Goal: Task Accomplishment & Management: Complete application form

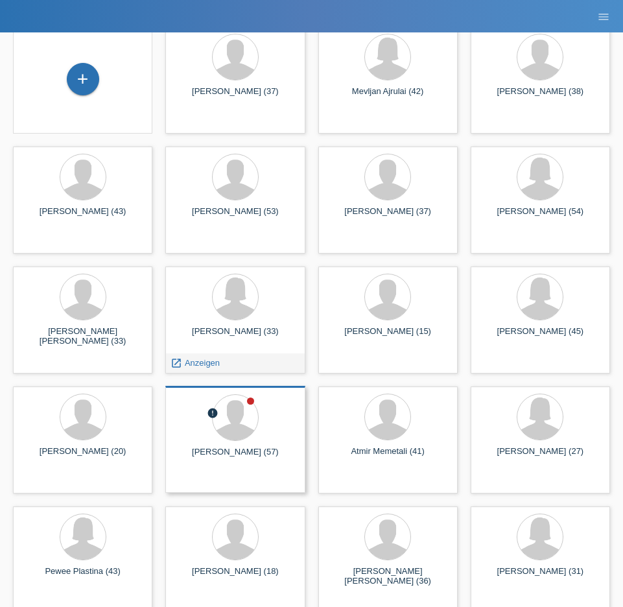
scroll to position [77, 0]
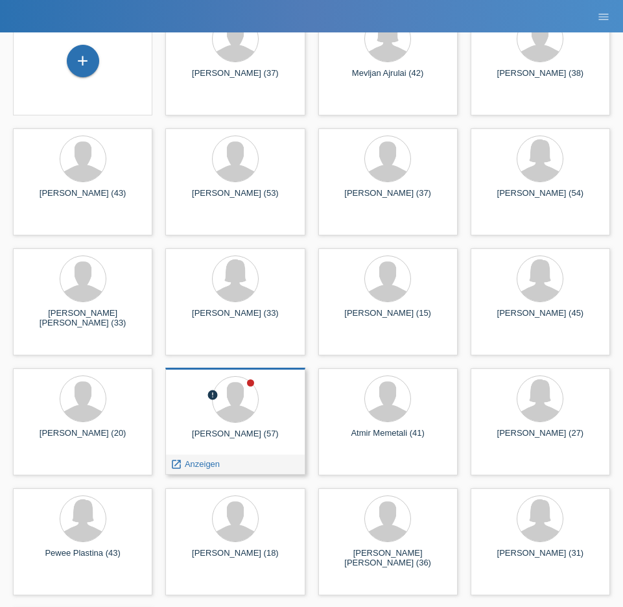
click at [248, 426] on div "error Markus Kunz (57) launch Anzeigen" at bounding box center [234, 420] width 139 height 107
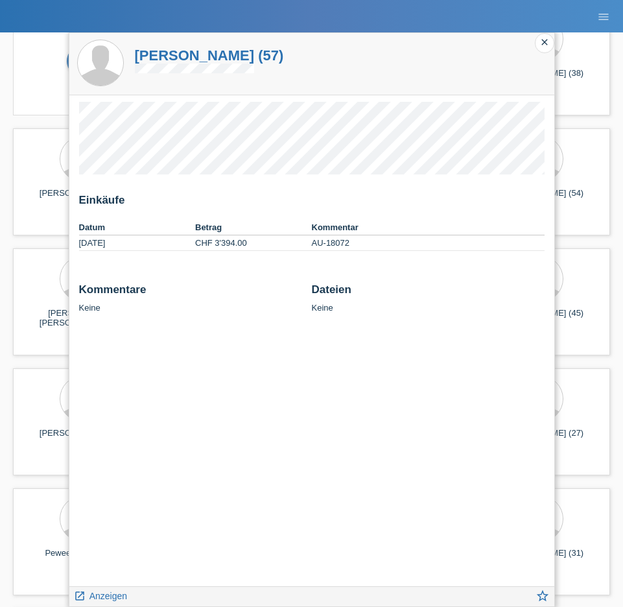
click at [549, 48] on div "close" at bounding box center [544, 43] width 19 height 20
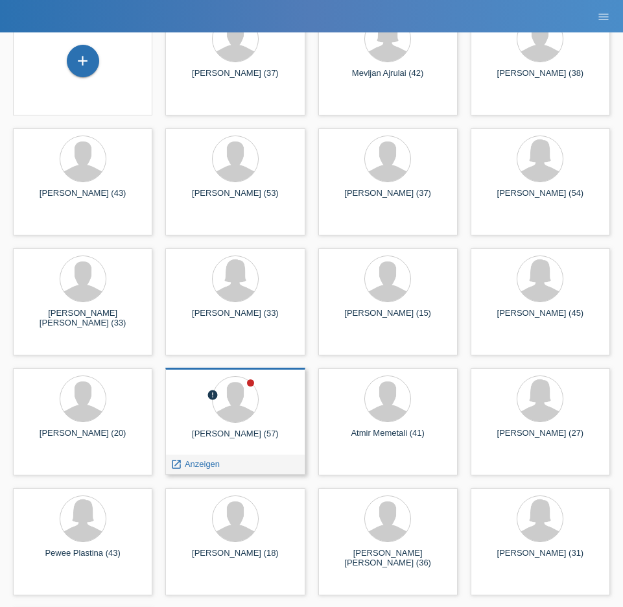
click at [270, 434] on div "Markus Kunz (57)" at bounding box center [235, 438] width 119 height 21
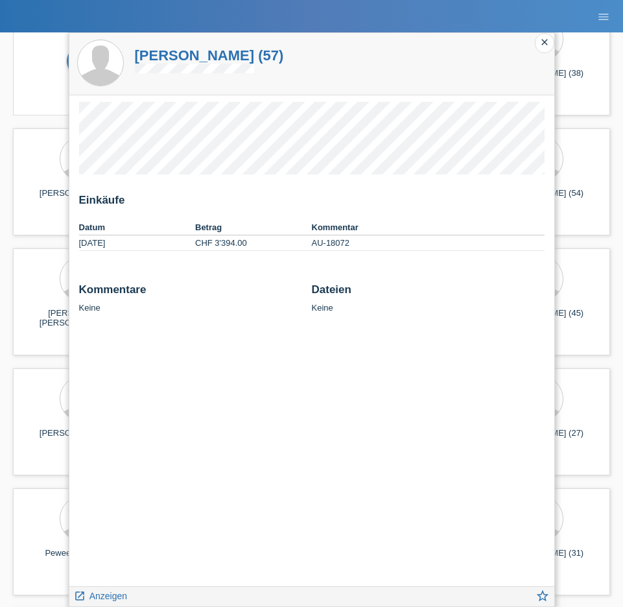
scroll to position [89, 0]
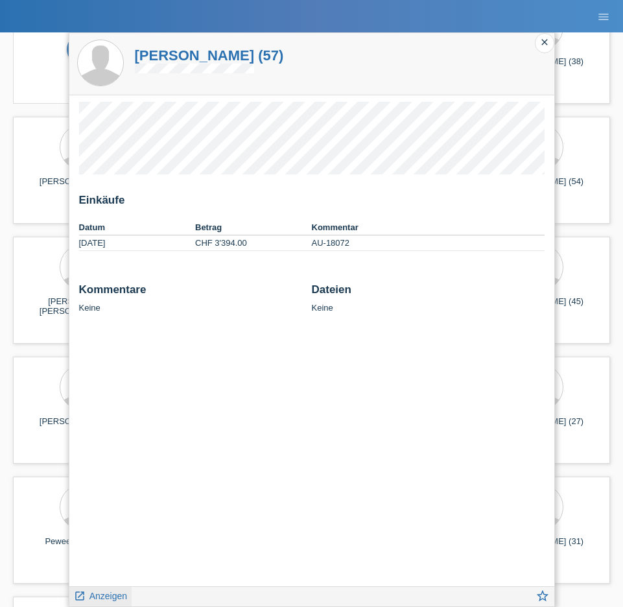
click at [104, 594] on span "Anzeigen" at bounding box center [108, 595] width 38 height 10
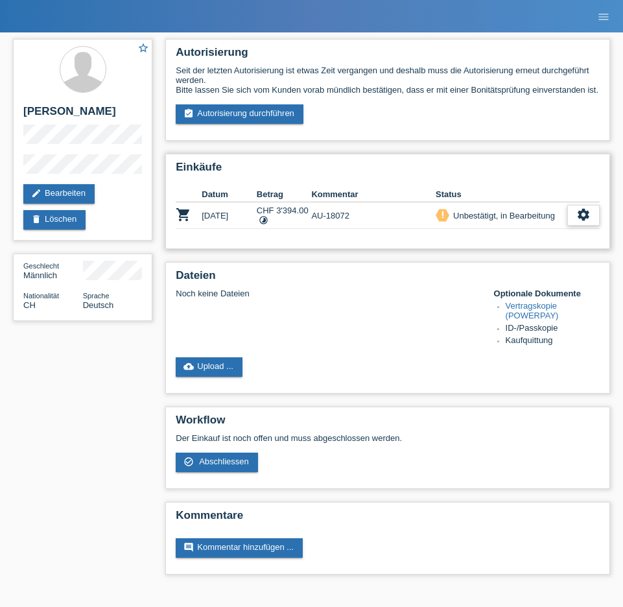
click at [579, 222] on icon "settings" at bounding box center [583, 214] width 14 height 14
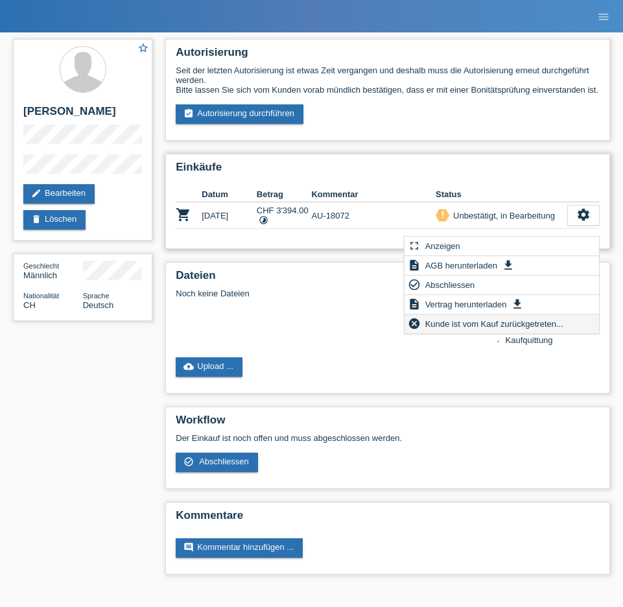
click at [505, 325] on span "Kunde ist vom Kauf zurückgetreten..." at bounding box center [494, 324] width 142 height 16
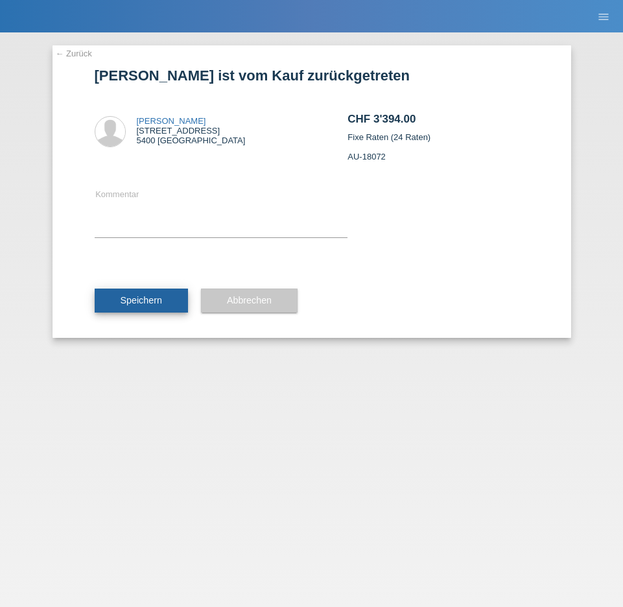
click at [126, 300] on span "Speichern" at bounding box center [141, 300] width 41 height 10
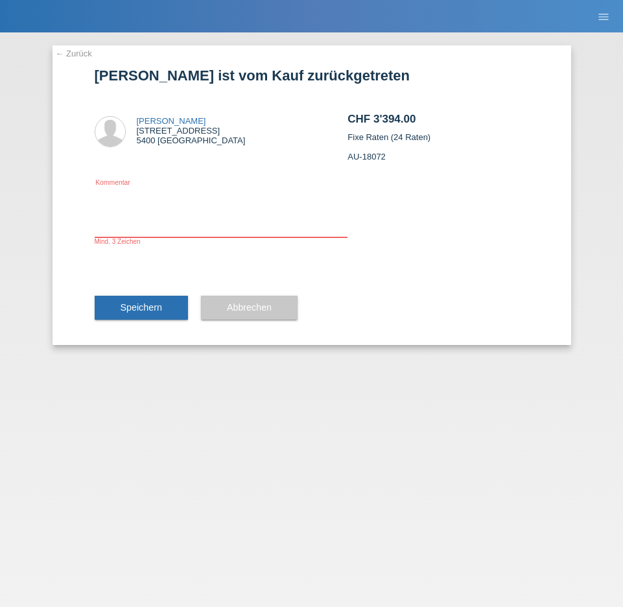
click at [200, 233] on textarea at bounding box center [221, 212] width 253 height 50
type textarea "Neuantrag"
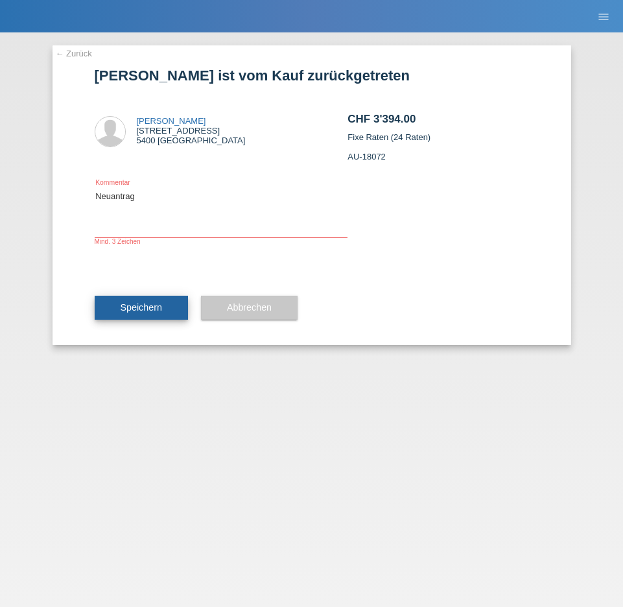
click at [160, 309] on span "Speichern" at bounding box center [141, 307] width 41 height 10
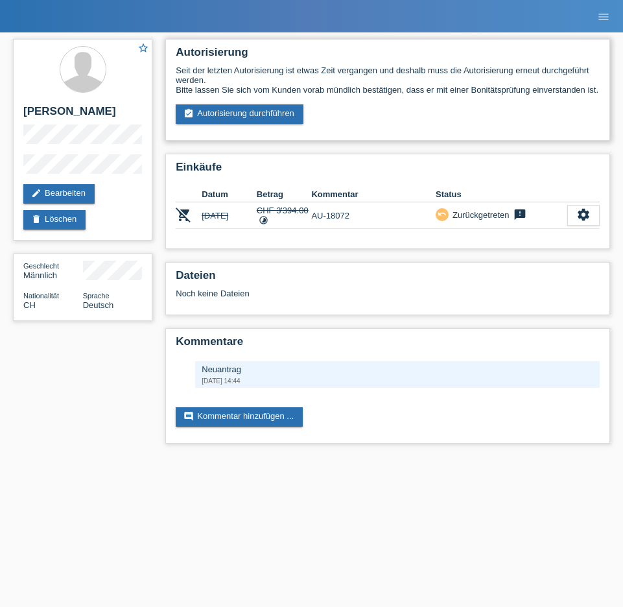
click at [408, 141] on div "Autorisierung Seit der letzten Autorisierung ist etwas Zeit vergangen und desha…" at bounding box center [387, 90] width 445 height 102
click at [443, 124] on div "Seit der letzten Autorisierung ist etwas Zeit vergangen und deshalb muss die Au…" at bounding box center [388, 94] width 424 height 58
click at [254, 124] on link "assignment_turned_in Autorisierung durchführen" at bounding box center [240, 113] width 128 height 19
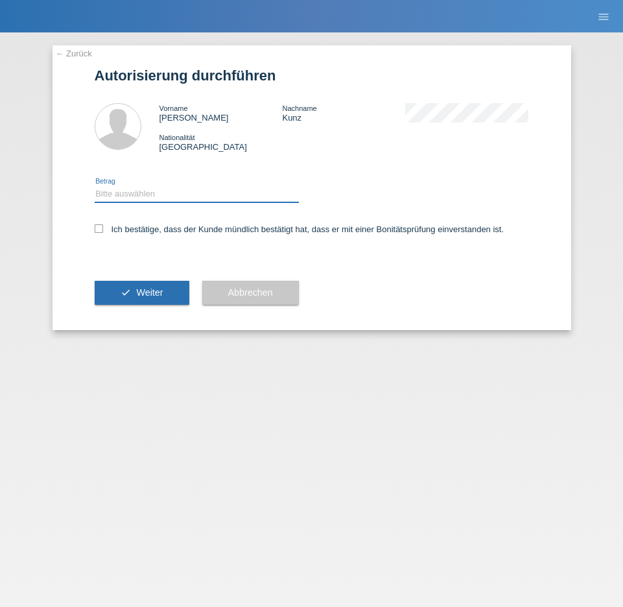
select select "3"
click at [102, 230] on icon at bounding box center [99, 228] width 8 height 8
click at [102, 230] on input "Ich bestätige, dass der Kunde mündlich bestätigt hat, dass er mit einer Bonität…" at bounding box center [99, 228] width 8 height 8
checkbox input "true"
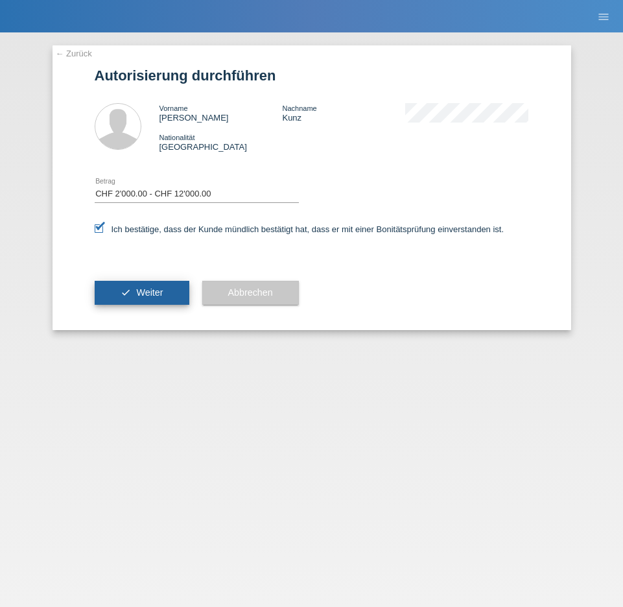
click at [140, 303] on button "check Weiter" at bounding box center [142, 293] width 95 height 25
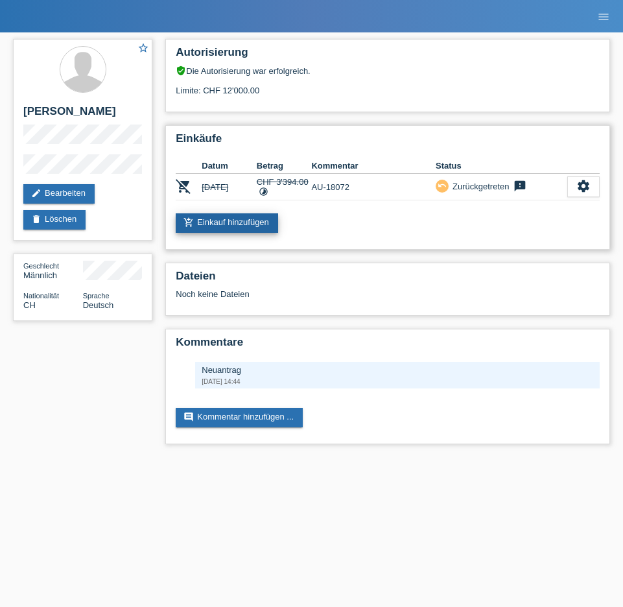
click at [213, 224] on link "add_shopping_cart Einkauf hinzufügen" at bounding box center [227, 222] width 102 height 19
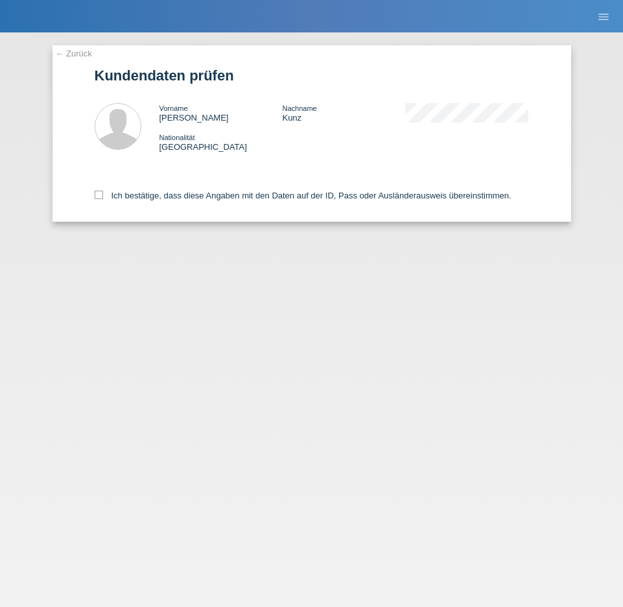
click at [104, 202] on div "Ich bestätige, dass diese Angaben mit den Daten auf der ID, Pass oder Ausländer…" at bounding box center [312, 193] width 434 height 57
click at [101, 194] on icon at bounding box center [99, 195] width 8 height 8
click at [101, 194] on input "Ich bestätige, dass diese Angaben mit den Daten auf der ID, Pass oder Ausländer…" at bounding box center [99, 195] width 8 height 8
checkbox input "true"
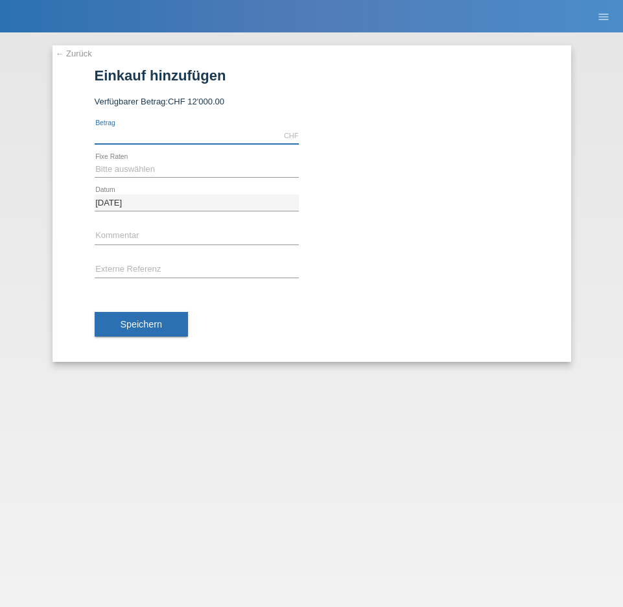
click at [193, 133] on input "text" at bounding box center [197, 136] width 204 height 16
type input "3801.28"
select select "659"
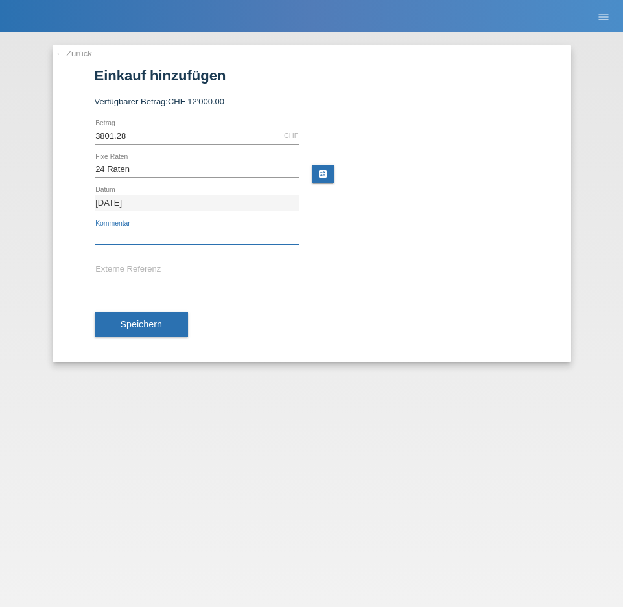
click at [150, 236] on input "text" at bounding box center [197, 236] width 204 height 16
paste input "AU-18072"
type input "AU-18072"
click at [130, 270] on input "text" at bounding box center [197, 270] width 204 height 16
paste input "AU-18072"
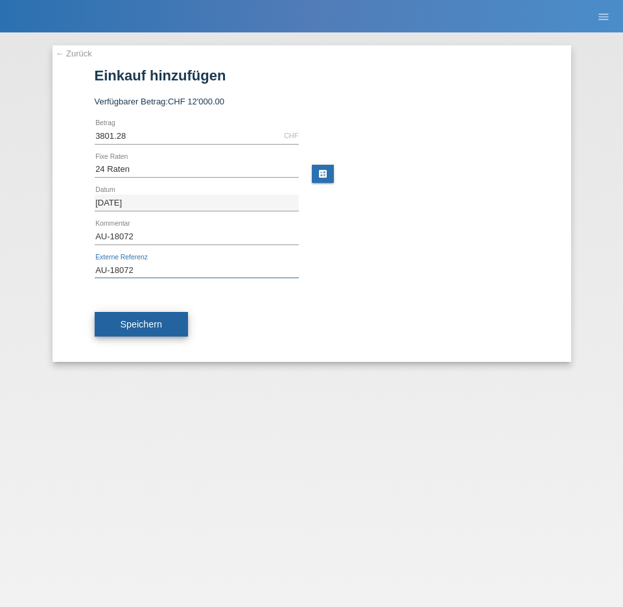
type input "AU-18072"
click at [143, 319] on span "Speichern" at bounding box center [141, 324] width 41 height 10
select select "659"
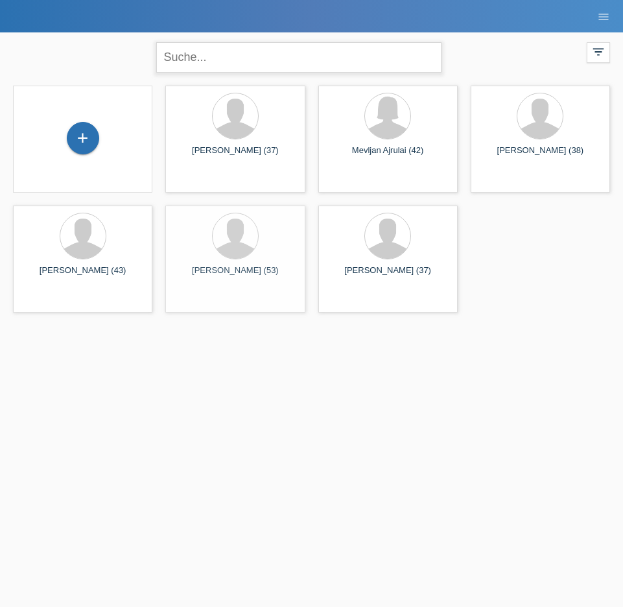
click at [251, 66] on input "text" at bounding box center [298, 57] width 285 height 30
paste input "Memmetali"
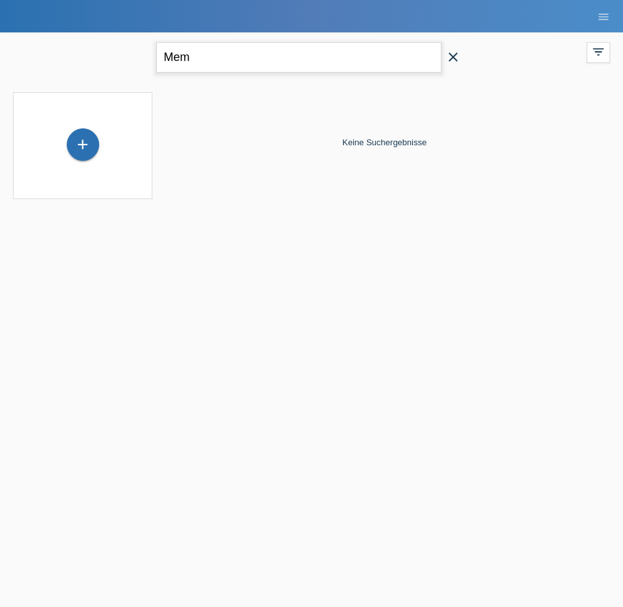
type input "Mem"
click at [445, 58] on icon "close" at bounding box center [453, 57] width 16 height 16
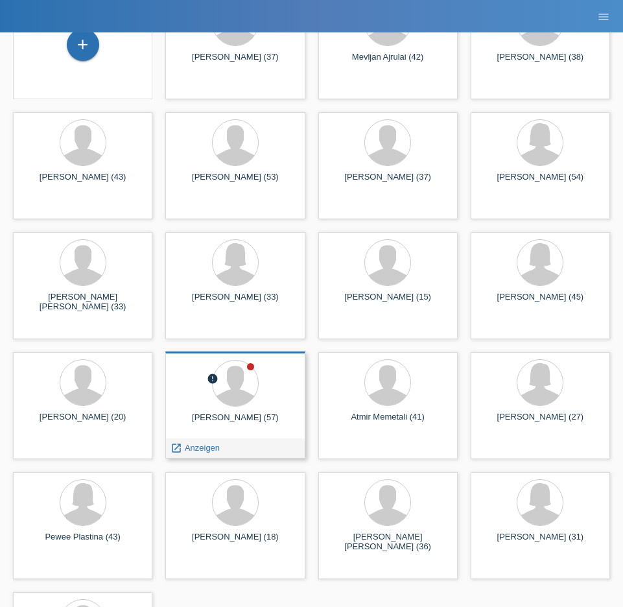
scroll to position [101, 0]
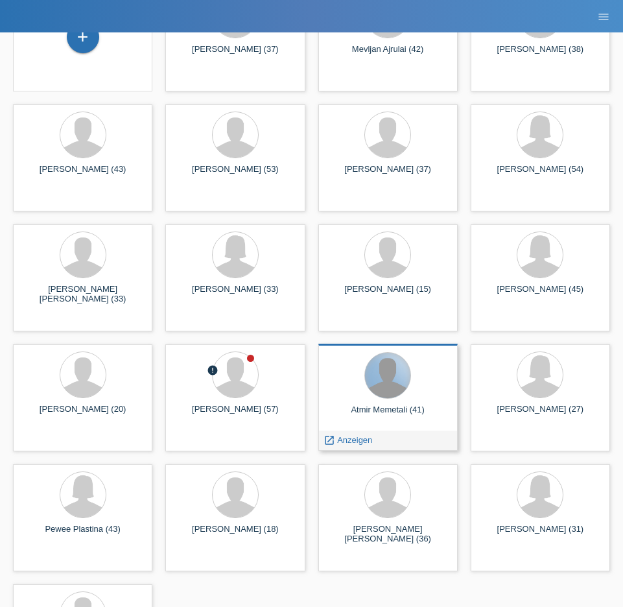
click at [389, 397] on div at bounding box center [387, 375] width 45 height 45
click at [353, 439] on span "Anzeigen" at bounding box center [354, 440] width 35 height 10
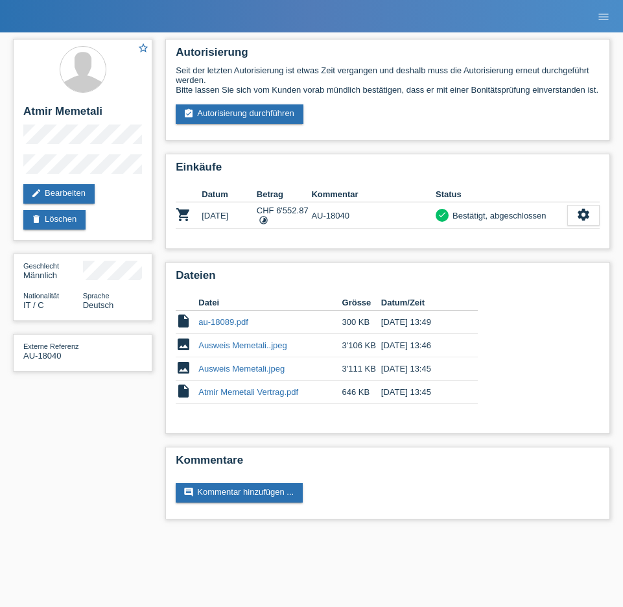
drag, startPoint x: 510, startPoint y: 47, endPoint x: 581, endPoint y: 26, distance: 73.8
click at [522, 45] on div "Autorisierung Seit der letzten Autorisierung ist etwas Zeit vergangen und desha…" at bounding box center [387, 90] width 445 height 102
click at [597, 22] on icon "menu" at bounding box center [603, 16] width 13 height 13
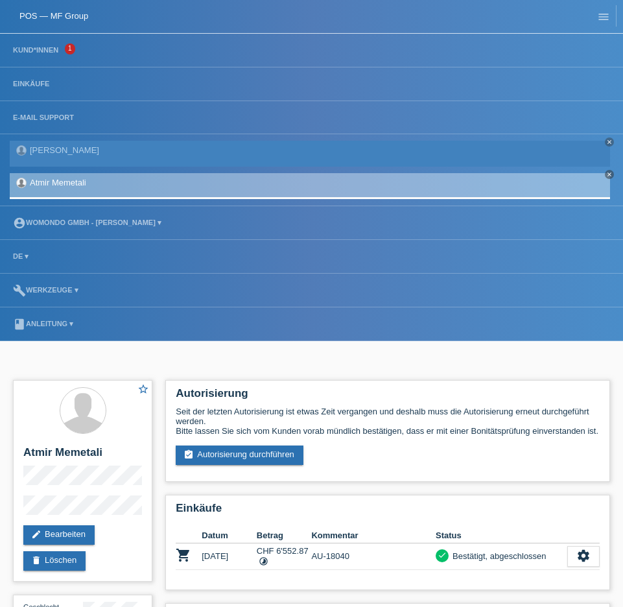
click at [42, 54] on li "Kund*innen 1" at bounding box center [311, 51] width 623 height 34
click at [41, 52] on link "Kund*innen" at bounding box center [35, 50] width 58 height 8
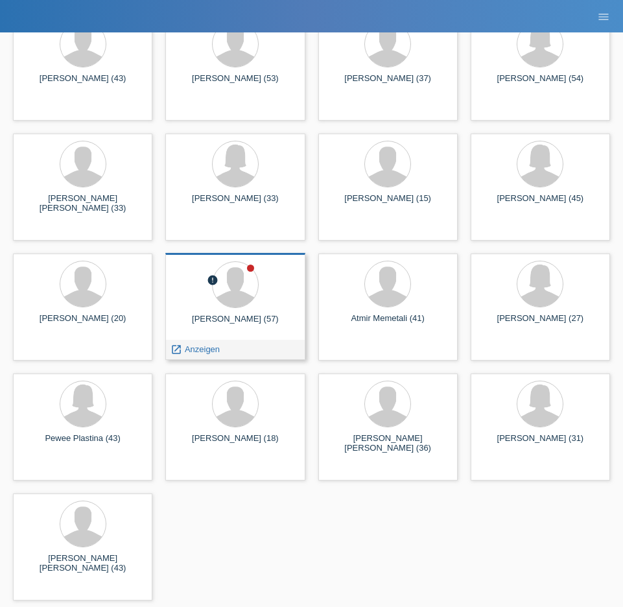
scroll to position [192, 0]
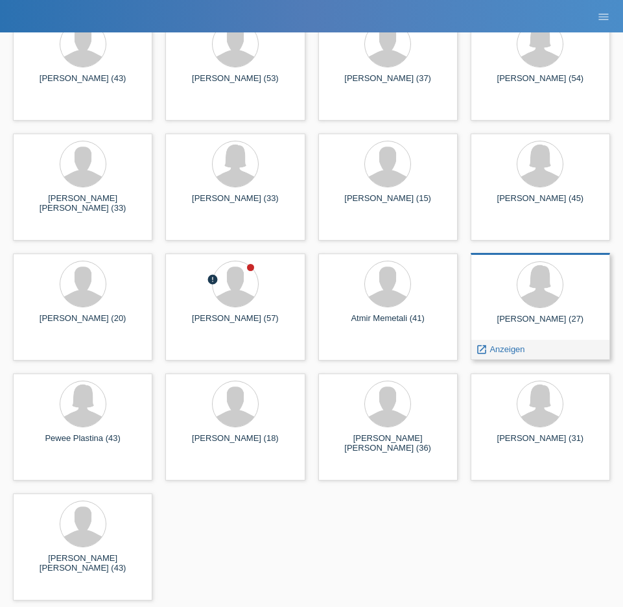
click at [582, 312] on div "Petra Nesvarova (27) launch Anzeigen" at bounding box center [539, 306] width 139 height 107
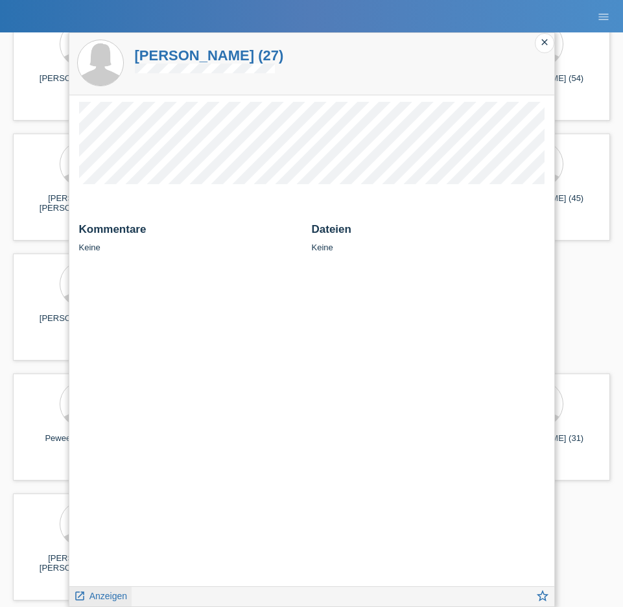
click at [103, 600] on span "Anzeigen" at bounding box center [108, 595] width 38 height 10
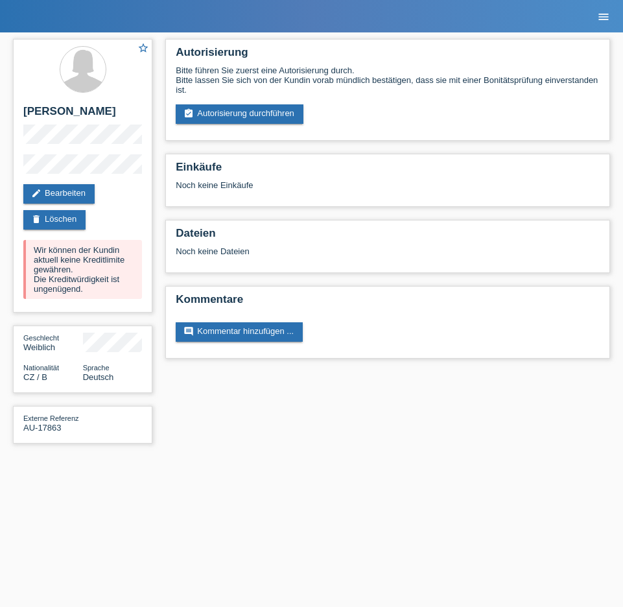
click at [605, 21] on icon "menu" at bounding box center [603, 16] width 13 height 13
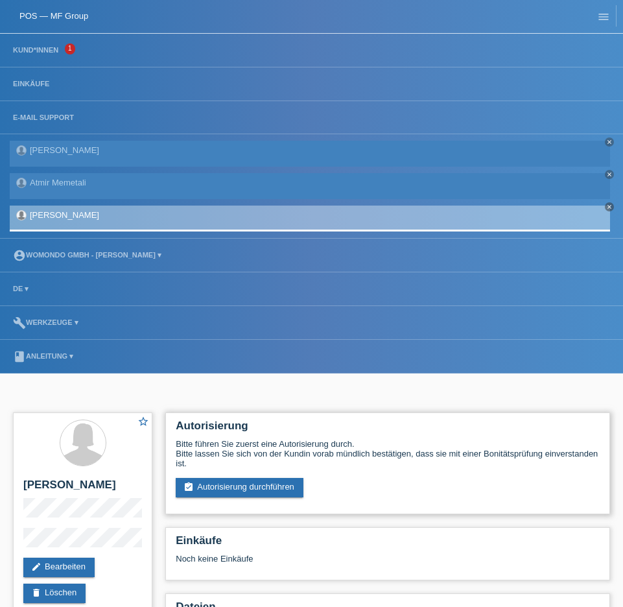
click at [261, 415] on div "Autorisierung Bitte führen Sie zuerst eine Autorisierung durch. Bitte lassen Si…" at bounding box center [387, 463] width 445 height 102
click at [73, 19] on link "POS — MF Group" at bounding box center [53, 16] width 69 height 10
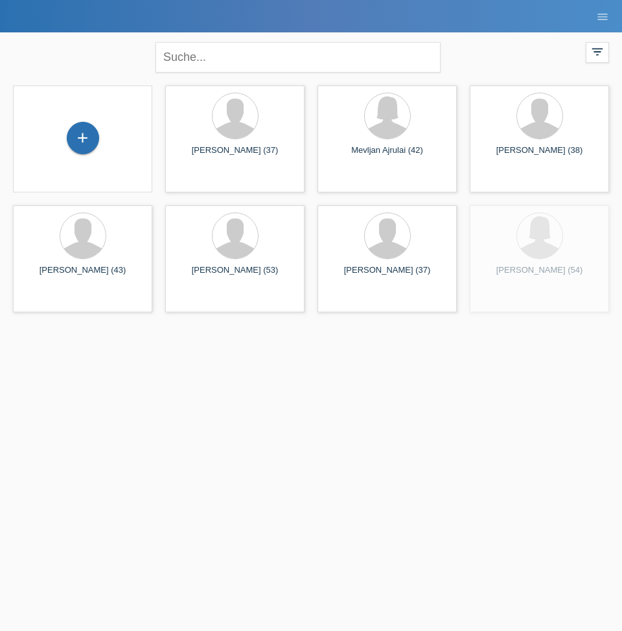
click at [103, 137] on div "+" at bounding box center [82, 139] width 119 height 34
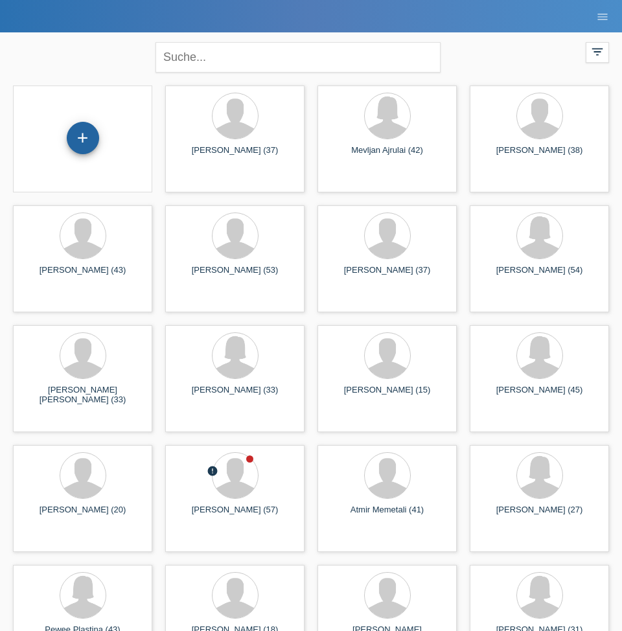
click at [86, 143] on div "+" at bounding box center [83, 138] width 32 height 32
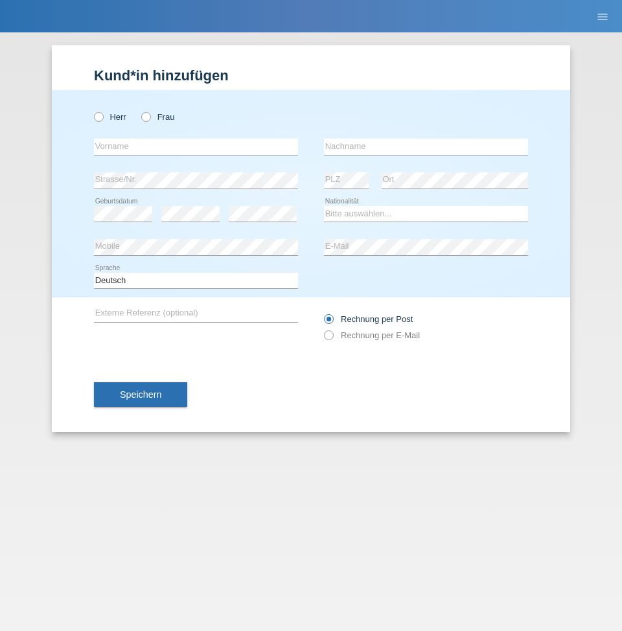
click at [112, 122] on div "Herr Frau" at bounding box center [196, 117] width 204 height 27
click at [92, 110] on icon at bounding box center [92, 110] width 0 height 0
click at [100, 119] on input "Herr" at bounding box center [98, 116] width 8 height 8
radio input "true"
paste input "Aizezi"
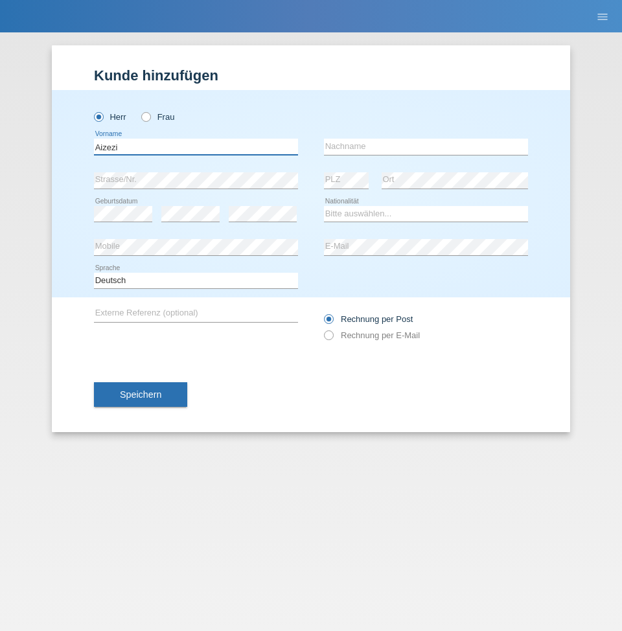
type input "Aizezi"
click at [378, 141] on input "text" at bounding box center [426, 147] width 204 height 16
paste input "Adili"
type input "Adili"
click at [74, 245] on div "Herr Frau Aizezi error Vorname C" at bounding box center [311, 193] width 518 height 207
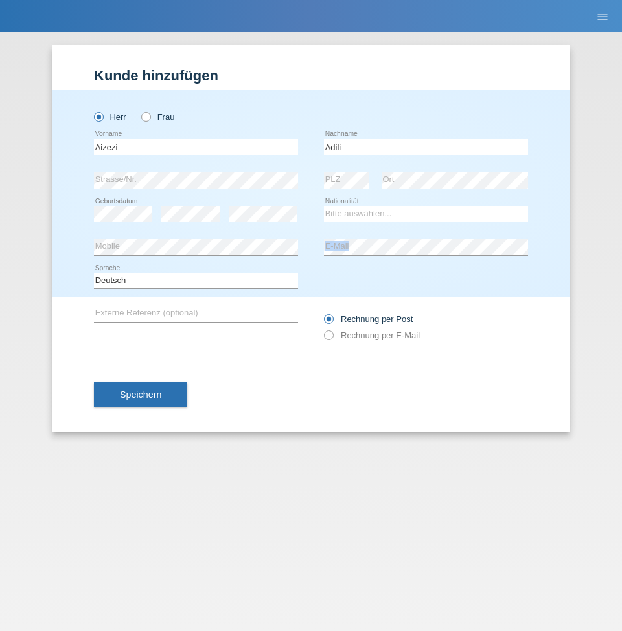
click at [372, 254] on div "error E-Mail" at bounding box center [426, 247] width 204 height 17
click at [288, 240] on div "error Mobile error E-Mail" at bounding box center [311, 248] width 434 height 34
click at [206, 338] on div "error Externe Referenz (optional) Rechnung per Post" at bounding box center [311, 327] width 434 height 60
click at [252, 203] on div "error" at bounding box center [263, 214] width 68 height 33
select select "CN"
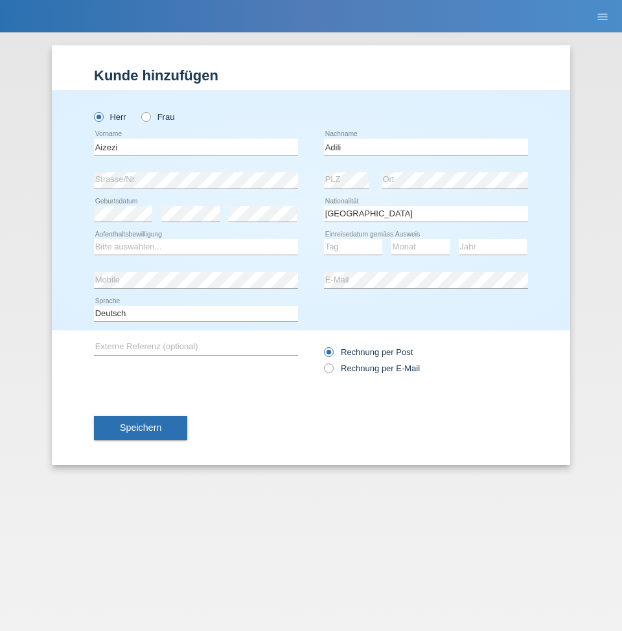
drag, startPoint x: 186, startPoint y: 557, endPoint x: 184, endPoint y: 482, distance: 74.5
click at [186, 557] on div "Kund*in hinzufügen Kunde hinzufügen Kundin hinzufügen Herr Frau Aizezi error Vo…" at bounding box center [311, 331] width 622 height 599
click at [155, 421] on button "Speichern" at bounding box center [140, 428] width 93 height 25
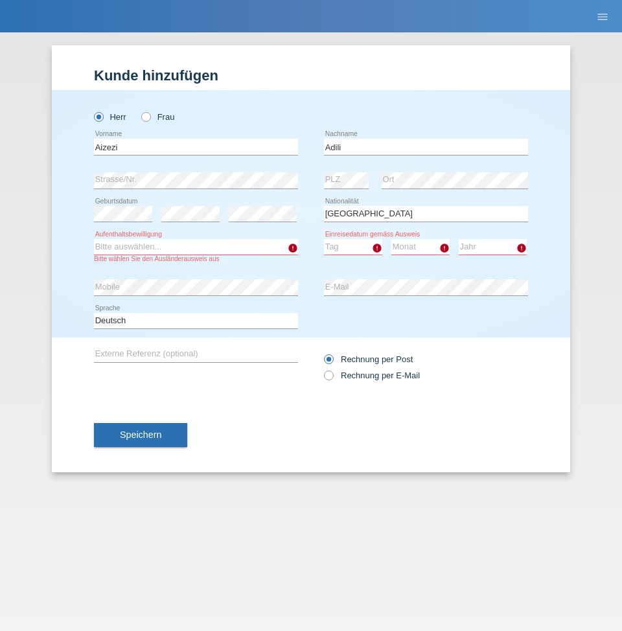
select select "O"
select select "24"
select select "02"
select select "2024"
click at [157, 435] on span "Speichern" at bounding box center [140, 435] width 41 height 10
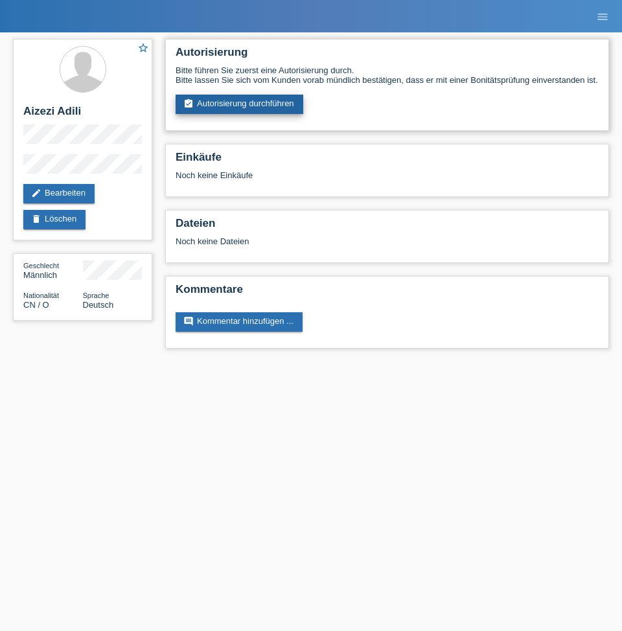
click at [272, 114] on link "assignment_turned_in Autorisierung durchführen" at bounding box center [240, 104] width 128 height 19
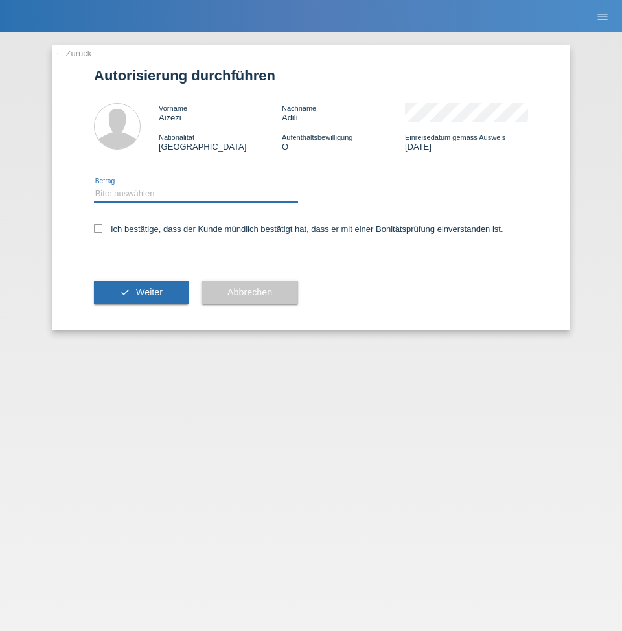
select select "3"
click at [104, 231] on label "Ich bestätige, dass der Kunde mündlich bestätigt hat, dass er mit einer Bonität…" at bounding box center [299, 229] width 410 height 10
click at [102, 231] on input "Ich bestätige, dass der Kunde mündlich bestätigt hat, dass er mit einer Bonität…" at bounding box center [98, 228] width 8 height 8
checkbox input "true"
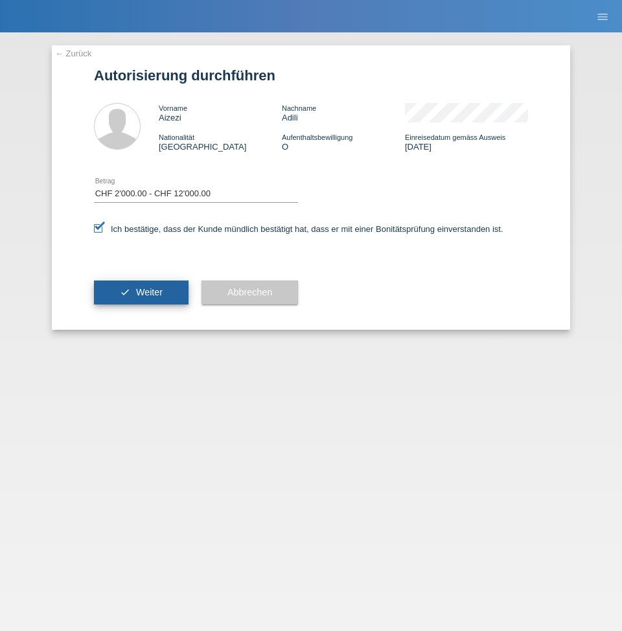
click at [154, 290] on span "Weiter" at bounding box center [149, 292] width 27 height 10
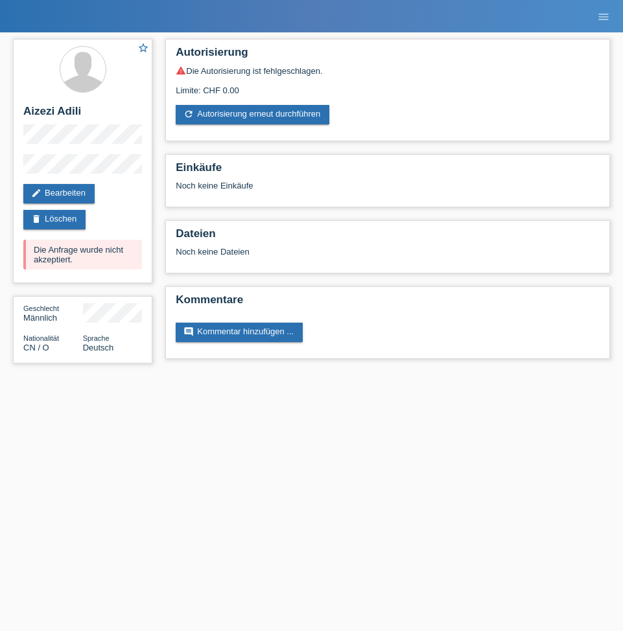
click at [12, 376] on html "POS — MF Group Kund*innen 1 Einkäufe E-Mail Support Atmir Memetali close close" at bounding box center [311, 188] width 623 height 376
